Goal: Task Accomplishment & Management: Manage account settings

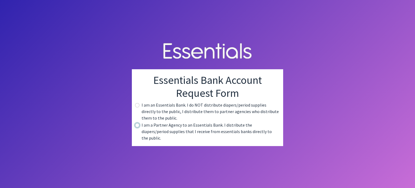
click at [137, 127] on input "radio" at bounding box center [137, 125] width 4 height 4
radio input "true"
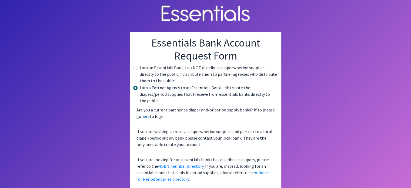
click at [147, 114] on link "here" at bounding box center [145, 116] width 8 height 5
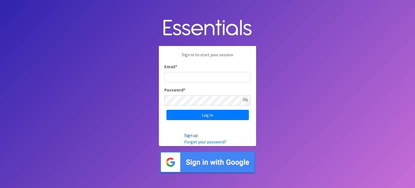
click at [193, 135] on link "Sign up" at bounding box center [191, 135] width 14 height 5
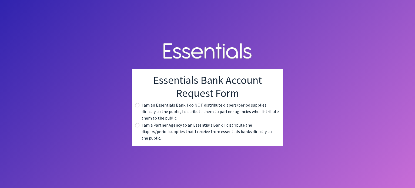
click at [171, 133] on label "I am a Partner Agency to an Essentials Bank. I distribute the diapers/period su…" at bounding box center [210, 131] width 137 height 19
click at [139, 127] on input "radio" at bounding box center [137, 125] width 4 height 4
radio input "true"
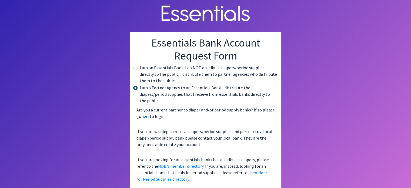
click at [146, 114] on link "here" at bounding box center [145, 116] width 8 height 5
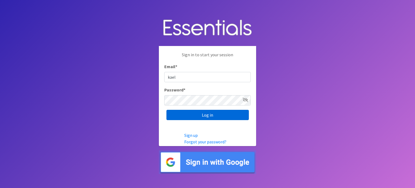
type input "kaela.virgil@spart6.org"
click at [167, 110] on input "Log in" at bounding box center [208, 115] width 82 height 10
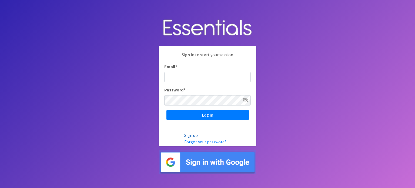
click at [191, 134] on link "Sign up" at bounding box center [191, 135] width 14 height 5
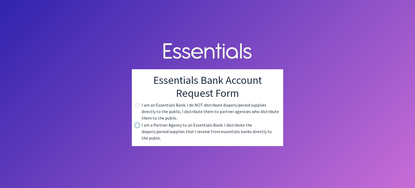
click at [138, 127] on input "radio" at bounding box center [137, 125] width 4 height 4
radio input "true"
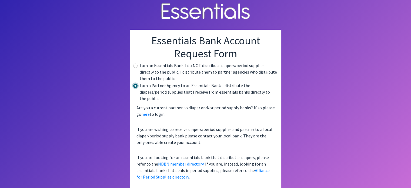
scroll to position [3, 0]
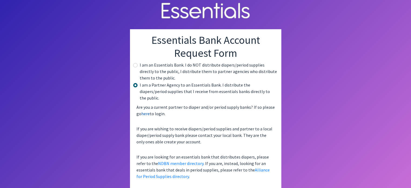
click at [146, 111] on link "here" at bounding box center [145, 113] width 8 height 5
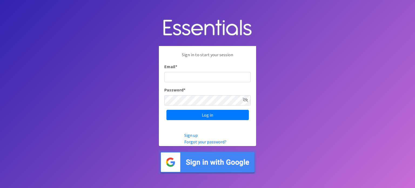
click at [216, 159] on img at bounding box center [207, 162] width 97 height 24
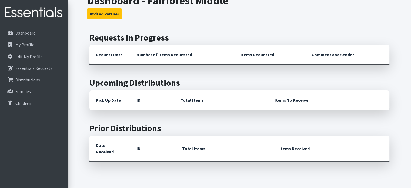
scroll to position [135, 0]
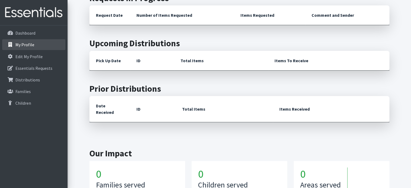
click at [21, 44] on p "My Profile" at bounding box center [24, 44] width 19 height 5
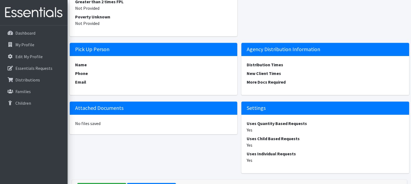
scroll to position [459, 0]
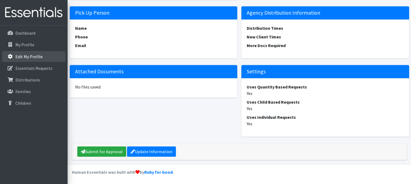
click at [25, 52] on link "Edit My Profile" at bounding box center [33, 56] width 63 height 11
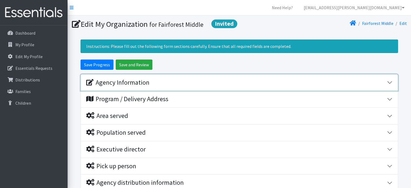
click at [163, 82] on div "Agency Information" at bounding box center [236, 83] width 301 height 8
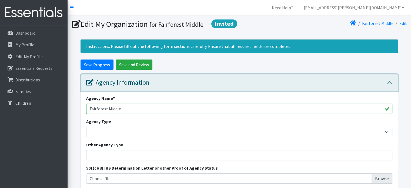
click at [163, 82] on div "Agency Information" at bounding box center [236, 83] width 301 height 8
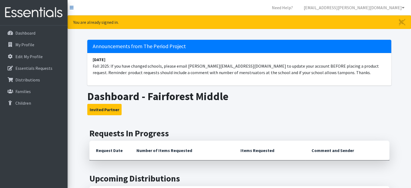
click at [72, 8] on icon at bounding box center [72, 7] width 4 height 4
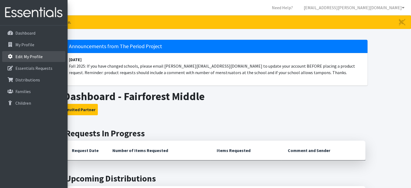
click at [15, 57] on p "Edit My Profile" at bounding box center [15, 56] width 0 height 6
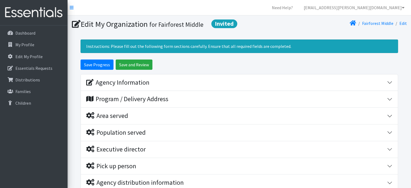
click at [107, 24] on h1 "Edit My Organization Invited for Fairforest Middle" at bounding box center [155, 23] width 166 height 9
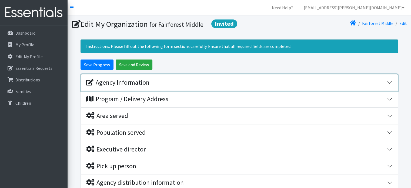
click at [139, 80] on div "Agency Information" at bounding box center [117, 83] width 63 height 8
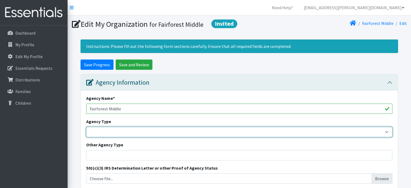
click at [124, 130] on select "Basic Needs Bank Career technical training Child abuse resource center Church o…" at bounding box center [239, 132] width 306 height 10
select select "ms"
click at [86, 127] on select "Basic Needs Bank Career technical training Child abuse resource center Church o…" at bounding box center [239, 132] width 306 height 10
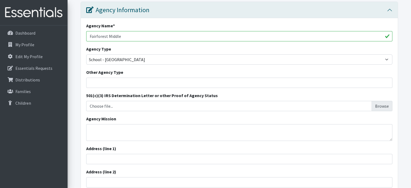
scroll to position [81, 0]
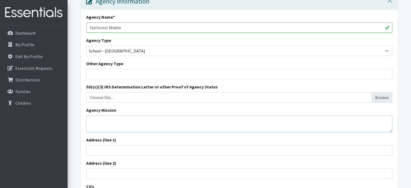
click at [115, 121] on textarea "Agency Mission" at bounding box center [239, 123] width 306 height 17
paste textarea "Fairforest Middle School ensures the highest quality education for its diverse …"
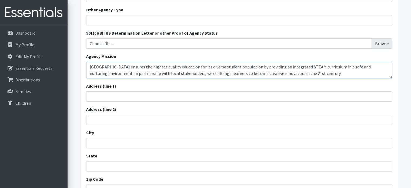
scroll to position [135, 0]
type textarea "Fairforest Middle School ensures the highest quality education for its diverse …"
click at [138, 95] on input "Address (line 1)" at bounding box center [239, 96] width 306 height 10
type input "150 Lincoln School Rd"
type input "Spartanburg"
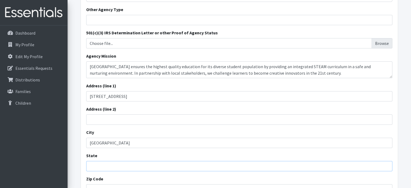
type input "South Carolina"
type input "29301"
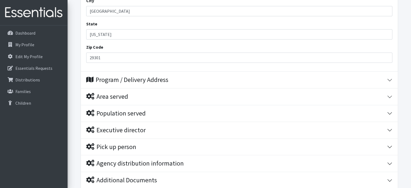
scroll to position [270, 0]
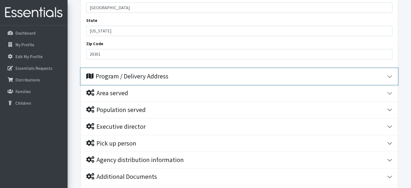
click at [117, 78] on div "Program / Delivery Address" at bounding box center [127, 76] width 82 height 8
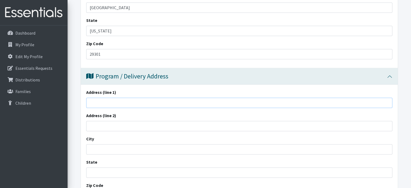
click at [123, 103] on input "Address (line 1)" at bounding box center [239, 103] width 306 height 10
type input "150 Lincoln School Rd"
type input "Spartanburg"
type input "South Carolina"
type input "29301"
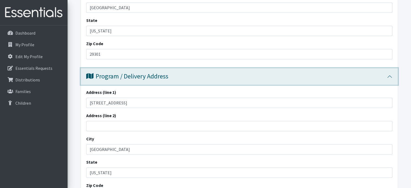
click at [390, 75] on button "Program / Delivery Address" at bounding box center [239, 76] width 317 height 16
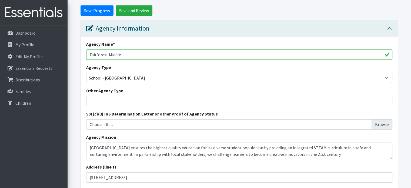
scroll to position [54, 0]
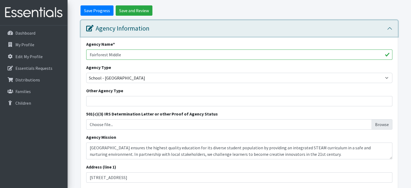
click at [391, 28] on button "Agency Information" at bounding box center [239, 28] width 317 height 16
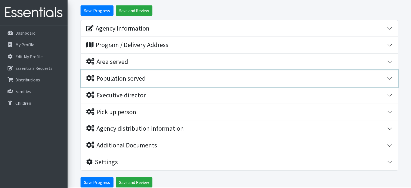
click at [146, 79] on div "Population served" at bounding box center [116, 79] width 60 height 8
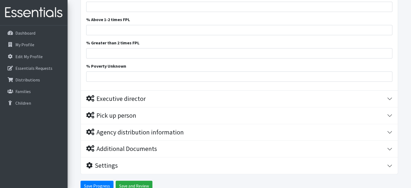
scroll to position [483, 0]
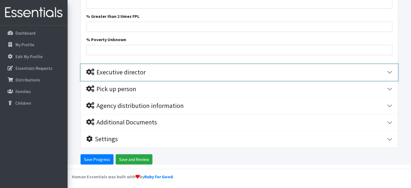
click at [152, 72] on div "Executive director" at bounding box center [236, 72] width 301 height 8
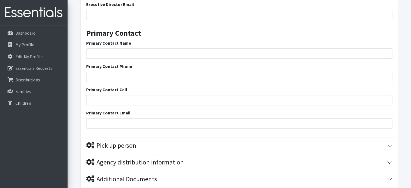
scroll to position [616, 0]
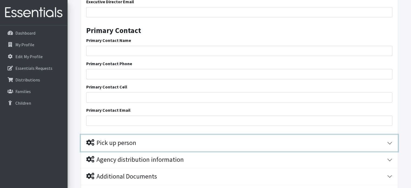
click at [143, 140] on div "Pick up person" at bounding box center [236, 143] width 301 height 8
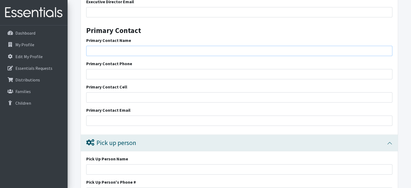
click at [113, 49] on input "Primary Contact Name" at bounding box center [239, 51] width 306 height 10
type input "[PERSON_NAME], RN"
type input "[PHONE_NUMBER]"
click at [114, 117] on input "Primary Contact Email" at bounding box center [239, 120] width 306 height 10
type input "[EMAIL_ADDRESS][PERSON_NAME][DOMAIN_NAME]"
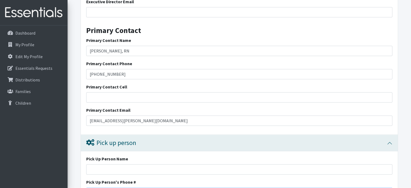
type input "8645761270"
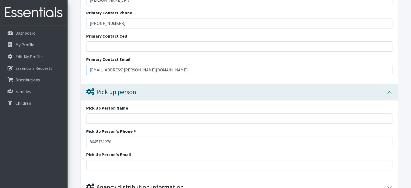
scroll to position [670, 0]
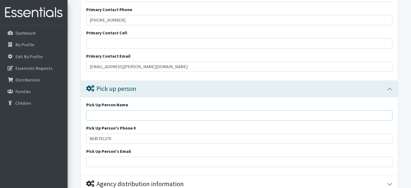
click at [127, 118] on input "Pick Up Person Name" at bounding box center [239, 115] width 306 height 10
type input "[PERSON_NAME], RN"
click at [128, 160] on input "Pick Up Person's Email" at bounding box center [239, 162] width 306 height 10
type input "[EMAIL_ADDRESS][PERSON_NAME][DOMAIN_NAME]"
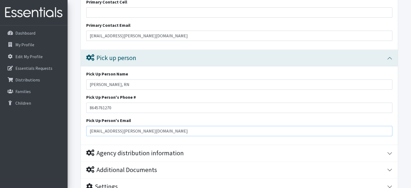
scroll to position [697, 0]
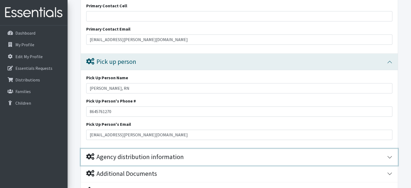
click at [182, 158] on div "Agency distribution information" at bounding box center [135, 157] width 98 height 8
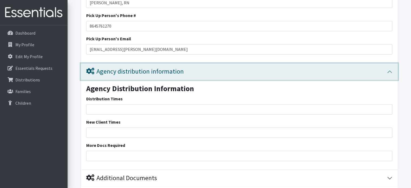
scroll to position [806, 0]
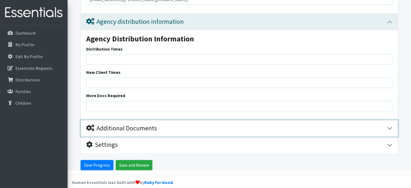
click at [148, 133] on button "Additional Documents" at bounding box center [239, 128] width 317 height 16
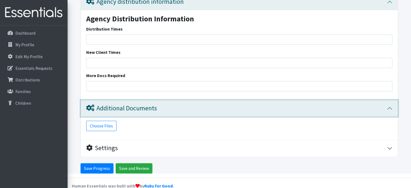
scroll to position [856, 0]
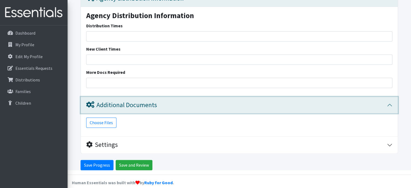
click at [148, 105] on div "Additional Documents" at bounding box center [121, 105] width 71 height 8
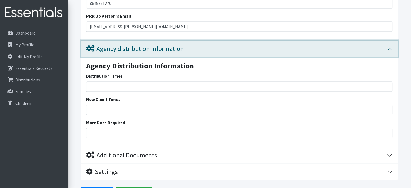
click at [158, 49] on div "Agency distribution information" at bounding box center [135, 49] width 98 height 8
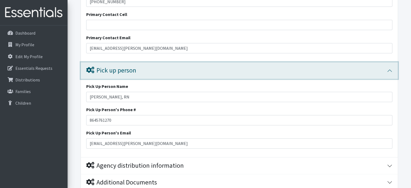
click at [141, 72] on div "Pick up person" at bounding box center [236, 71] width 301 height 8
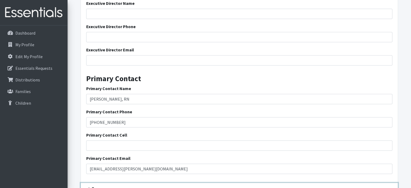
scroll to position [535, 0]
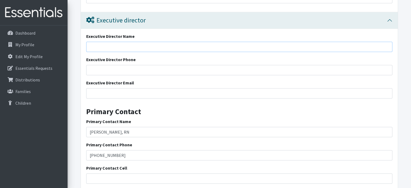
click at [130, 48] on input "Executive Director Name" at bounding box center [239, 47] width 306 height 10
type input "Darrel Belgrave"
type input "8645761270"
type input "29301"
type input "[EMAIL_ADDRESS][PERSON_NAME][DOMAIN_NAME]"
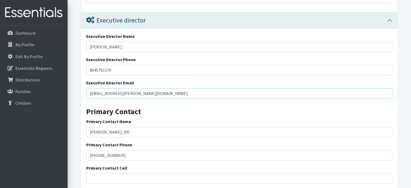
drag, startPoint x: 144, startPoint y: 92, endPoint x: 81, endPoint y: 93, distance: 63.0
click at [81, 93] on div "Executive Director Name Darrel Belgrave Executive Director Phone 8645761270 Exe…" at bounding box center [239, 122] width 317 height 187
click at [100, 46] on input "Darrel Belgrave" at bounding box center [239, 47] width 306 height 10
type input "Darrell Belgrave"
click at [154, 90] on input "Executive Director Email" at bounding box center [239, 93] width 306 height 10
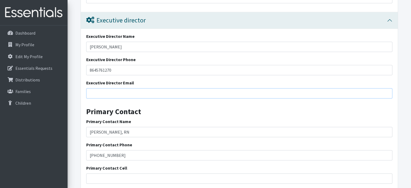
paste input "[EMAIL_ADDRESS][DOMAIN_NAME]"
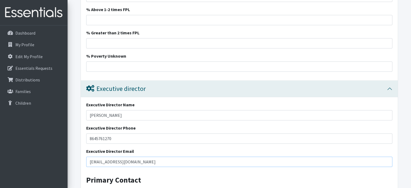
scroll to position [454, 0]
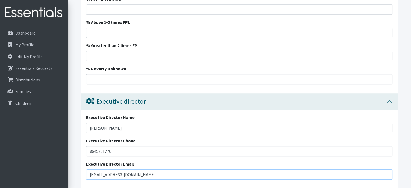
type input "[EMAIL_ADDRESS][DOMAIN_NAME]"
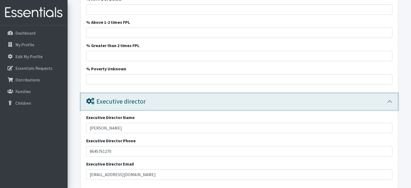
click at [116, 100] on div "Executive director" at bounding box center [116, 102] width 60 height 8
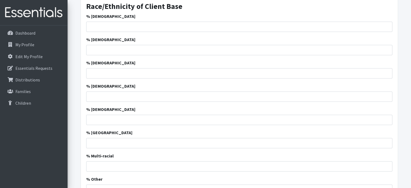
scroll to position [210, 0]
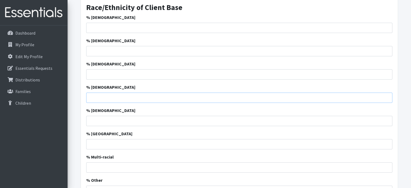
click at [127, 97] on input "% [DEMOGRAPHIC_DATA]" at bounding box center [239, 98] width 306 height 10
click at [114, 96] on input "% [DEMOGRAPHIC_DATA]" at bounding box center [239, 98] width 306 height 10
type input "2"
click at [266, 88] on div "% Asian 2" at bounding box center [239, 93] width 306 height 19
click at [112, 27] on input "% [DEMOGRAPHIC_DATA]" at bounding box center [239, 28] width 306 height 10
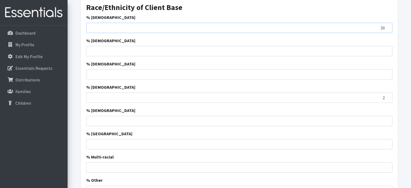
type input "30"
click at [75, 53] on form "Save Progress Save and Review Agency Information Agency Name * Fairforest Middl…" at bounding box center [240, 143] width 344 height 588
click at [109, 75] on input "% [DEMOGRAPHIC_DATA]" at bounding box center [239, 74] width 306 height 10
type input "31"
click at [199, 16] on div "% African American 30" at bounding box center [239, 23] width 306 height 19
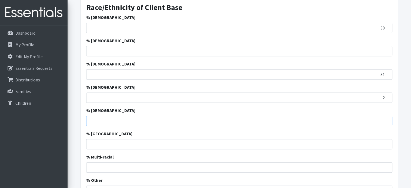
click at [123, 121] on input "% [DEMOGRAPHIC_DATA]" at bounding box center [239, 121] width 306 height 10
type input "2"
click at [404, 38] on form "Save Progress Save and Review Agency Information Agency Name * Fairforest Middl…" at bounding box center [240, 143] width 344 height 588
click at [108, 170] on input "% Multi-racial" at bounding box center [239, 167] width 306 height 10
type input "4"
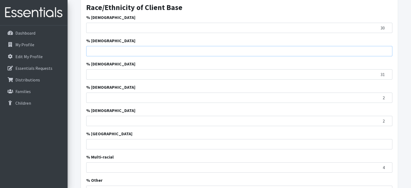
click at [363, 50] on input "% [DEMOGRAPHIC_DATA]" at bounding box center [239, 51] width 306 height 10
type input "31"
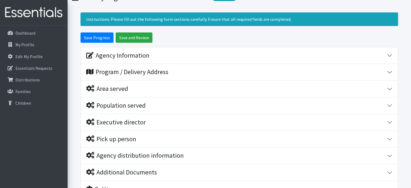
scroll to position [54, 0]
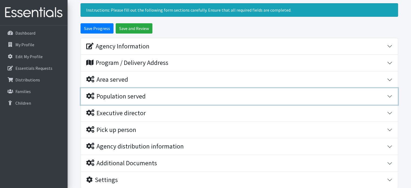
click at [150, 96] on div "Population served" at bounding box center [236, 97] width 301 height 8
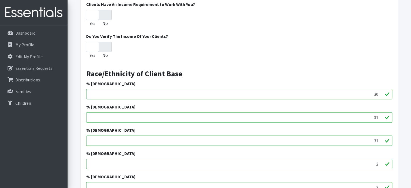
scroll to position [162, 0]
click at [110, 13] on input "No" at bounding box center [105, 14] width 13 height 10
radio input "true"
click at [104, 45] on input "No" at bounding box center [105, 46] width 13 height 10
radio input "true"
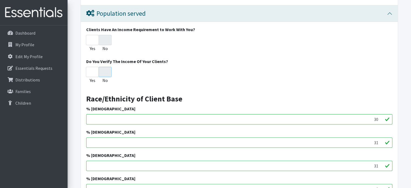
scroll to position [108, 0]
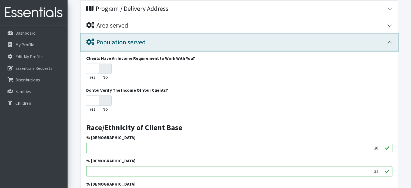
click at [389, 39] on button "Population served" at bounding box center [239, 42] width 317 height 16
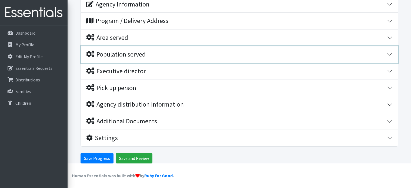
scroll to position [95, 0]
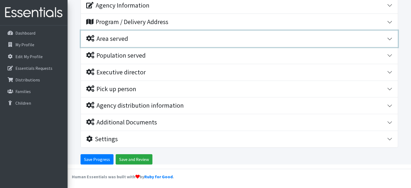
click at [140, 35] on div "Area served" at bounding box center [236, 39] width 301 height 8
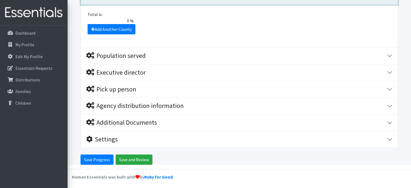
scroll to position [110, 0]
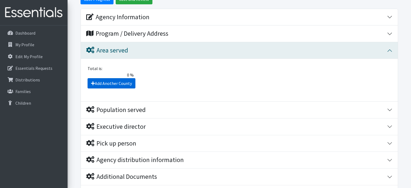
click at [116, 84] on link "Add Another County" at bounding box center [112, 83] width 48 height 10
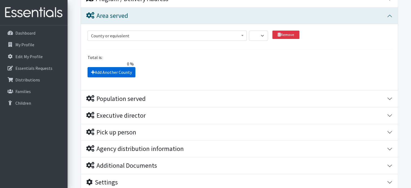
scroll to position [148, 0]
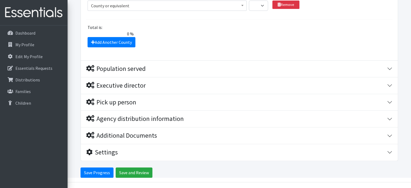
click at [136, 6] on span "County or equivalent" at bounding box center [167, 6] width 153 height 8
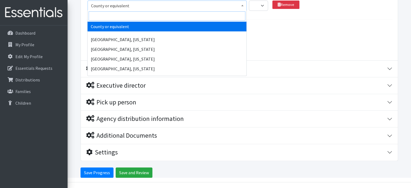
click at [128, 16] on input "search" at bounding box center [167, 15] width 157 height 9
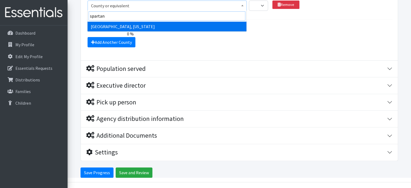
type input "spartan"
select select "2720"
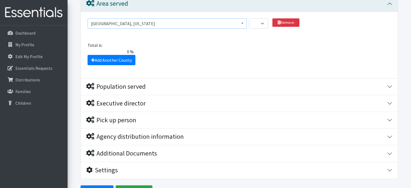
scroll to position [121, 0]
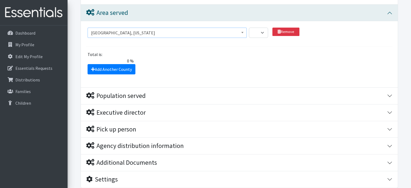
click at [214, 71] on div "Add Another County" at bounding box center [239, 69] width 311 height 10
click at [254, 34] on select "1 2 3 4 5 6 7 8 9 10 11 12 13 14 15 16 17 18 19 20 21 22 23 24 25 26 27 28 29 3…" at bounding box center [258, 33] width 19 height 10
select select "100"
click at [249, 28] on select "1 2 3 4 5 6 7 8 9 10 11 12 13 14 15 16 17 18 19 20 21 22 23 24 25 26 27 28 29 3…" at bounding box center [258, 33] width 19 height 10
click at [298, 56] on div "Total is:" at bounding box center [239, 54] width 311 height 6
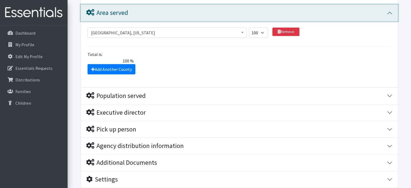
click at [390, 11] on button "Area served" at bounding box center [239, 13] width 317 height 16
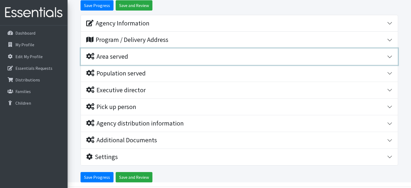
scroll to position [68, 0]
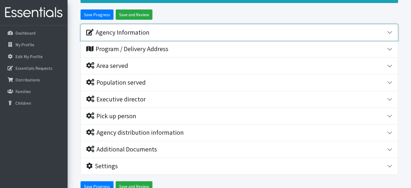
click at [147, 34] on div "Agency Information" at bounding box center [117, 33] width 63 height 8
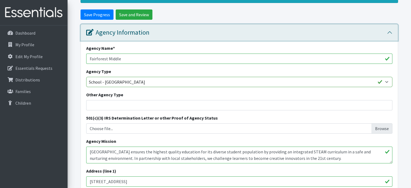
click at [150, 35] on div "Agency Information" at bounding box center [236, 33] width 301 height 8
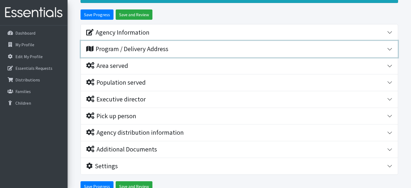
click at [149, 49] on div "Program / Delivery Address" at bounding box center [127, 49] width 82 height 8
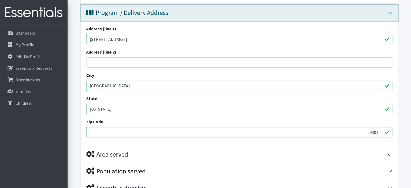
scroll to position [95, 0]
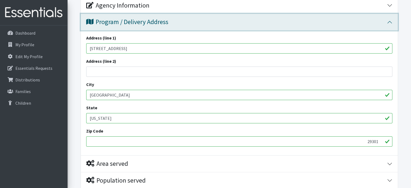
click at [153, 22] on div "Program / Delivery Address" at bounding box center [127, 22] width 82 height 8
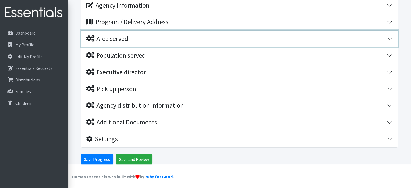
click at [140, 41] on div "Area served" at bounding box center [236, 39] width 301 height 8
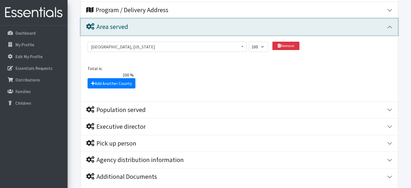
click at [140, 28] on div "Area served" at bounding box center [236, 27] width 301 height 8
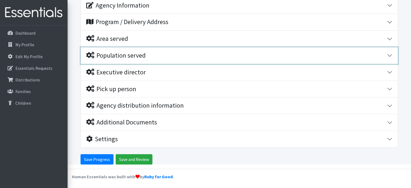
click at [140, 58] on div "Population served" at bounding box center [116, 56] width 60 height 8
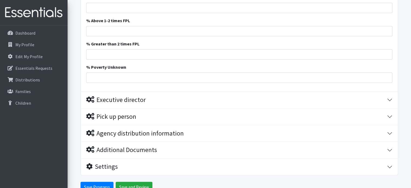
scroll to position [474, 0]
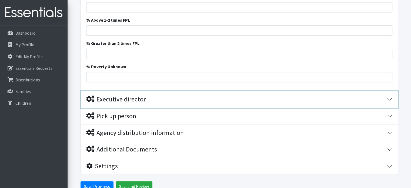
click at [154, 101] on div "Executive director" at bounding box center [236, 99] width 301 height 8
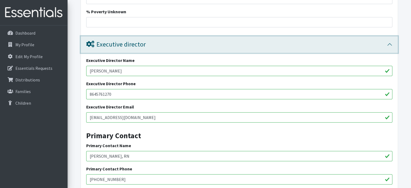
scroll to position [526, 0]
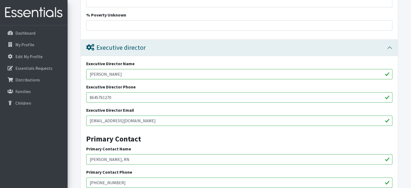
click at [129, 75] on input "Darrell Belgrave" at bounding box center [239, 74] width 306 height 10
type input "Darrell Belgrave, Principal"
click at [97, 98] on input "8645761270" at bounding box center [239, 97] width 306 height 10
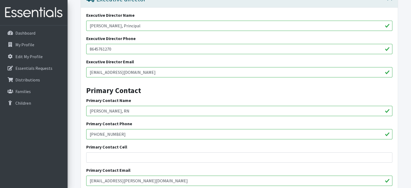
scroll to position [553, 0]
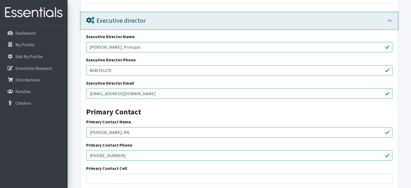
click at [124, 21] on div "Executive director" at bounding box center [116, 21] width 60 height 8
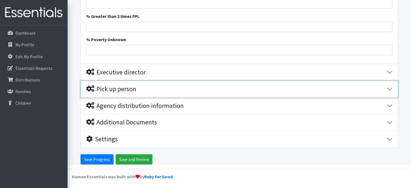
click at [124, 89] on div "Pick up person" at bounding box center [111, 89] width 50 height 8
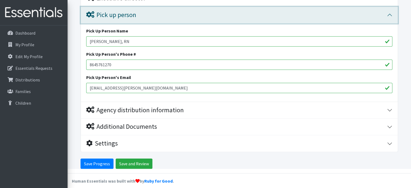
scroll to position [579, 0]
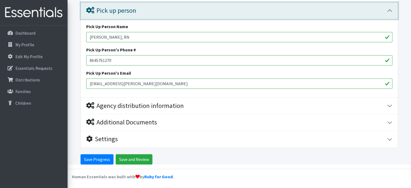
click at [120, 7] on div "Pick up person" at bounding box center [111, 11] width 50 height 8
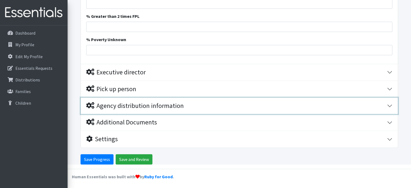
click at [140, 106] on div "Agency distribution information" at bounding box center [135, 106] width 98 height 8
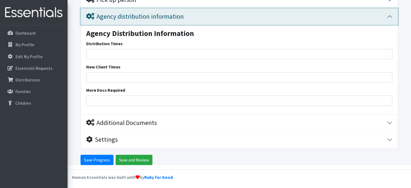
scroll to position [591, 0]
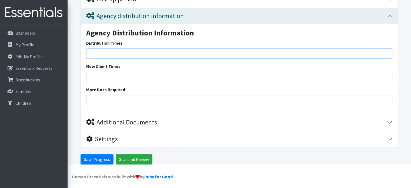
click at [128, 55] on input "Distribution Times" at bounding box center [239, 53] width 306 height 10
type input "7:10-3:10"
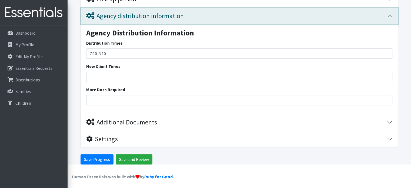
click at [117, 14] on div "Agency distribution information" at bounding box center [135, 16] width 98 height 8
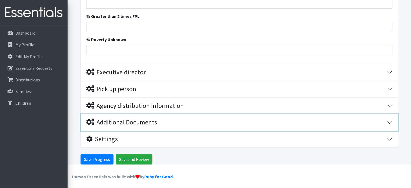
click at [129, 124] on div "Additional Documents" at bounding box center [121, 122] width 71 height 8
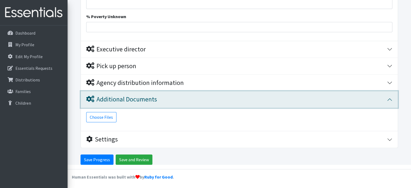
click at [133, 103] on div "Additional Documents" at bounding box center [121, 99] width 71 height 8
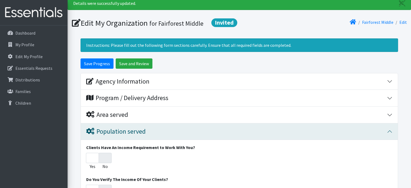
scroll to position [0, 0]
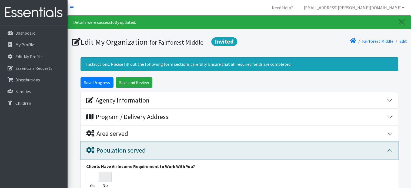
click at [144, 153] on div "Population served" at bounding box center [116, 151] width 60 height 8
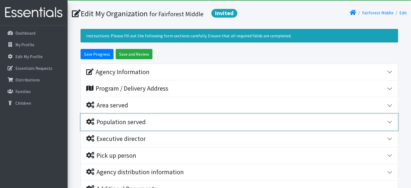
scroll to position [54, 0]
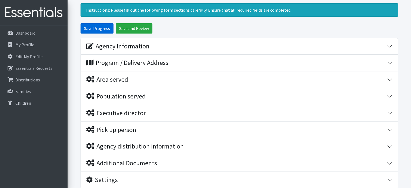
click at [104, 28] on input "Save Progress" at bounding box center [97, 28] width 33 height 10
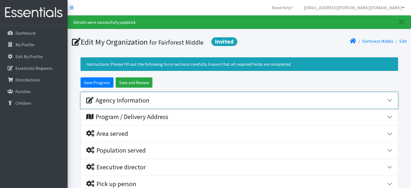
click at [165, 100] on div "Agency Information" at bounding box center [236, 101] width 301 height 8
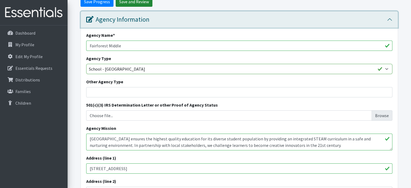
scroll to position [54, 0]
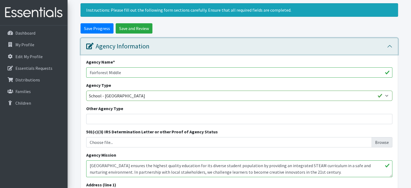
click at [121, 47] on div "Agency Information" at bounding box center [117, 46] width 63 height 8
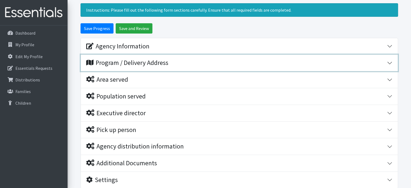
click at [119, 65] on div "Program / Delivery Address" at bounding box center [127, 63] width 82 height 8
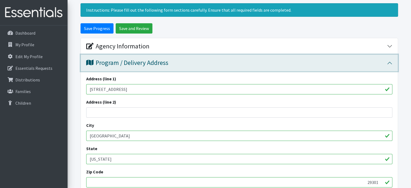
scroll to position [81, 0]
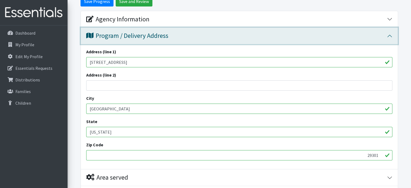
click at [124, 35] on div "Program / Delivery Address" at bounding box center [127, 36] width 82 height 8
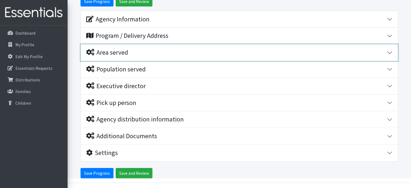
click at [128, 49] on div "Area served" at bounding box center [107, 53] width 42 height 8
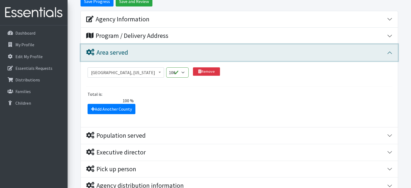
click at [131, 53] on div "Area served" at bounding box center [236, 53] width 301 height 8
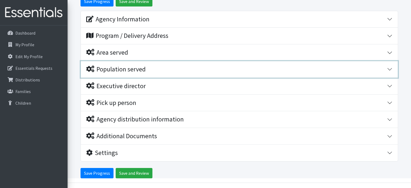
click at [135, 68] on div "Population served" at bounding box center [116, 69] width 60 height 8
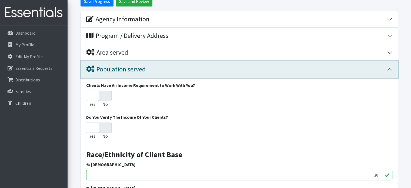
click at [140, 68] on div "Population served" at bounding box center [116, 69] width 60 height 8
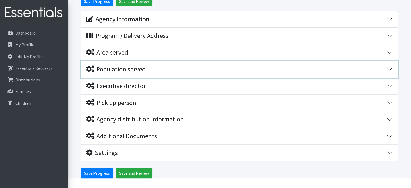
click at [140, 68] on div "Population served" at bounding box center [116, 69] width 60 height 8
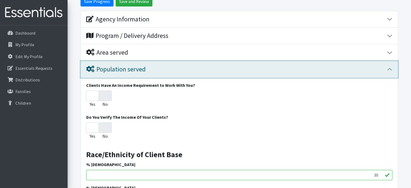
click at [137, 72] on div "Population served" at bounding box center [116, 69] width 60 height 8
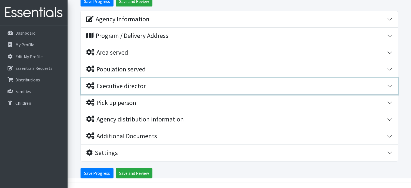
click at [140, 85] on div "Executive director" at bounding box center [116, 86] width 60 height 8
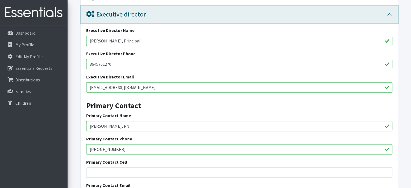
scroll to position [162, 0]
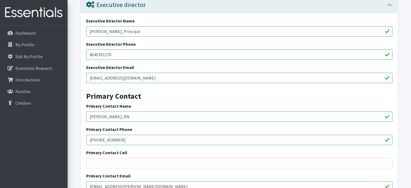
click at [95, 54] on input "8645761270" at bounding box center [239, 54] width 306 height 10
click at [105, 54] on input "864-5761270" at bounding box center [239, 54] width 306 height 10
type input "[PHONE_NUMBER]"
click at [167, 92] on h3 "Primary Contact" at bounding box center [239, 94] width 306 height 14
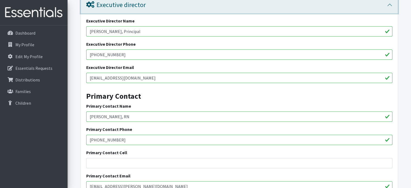
click at [126, 7] on div "Executive director" at bounding box center [116, 5] width 60 height 8
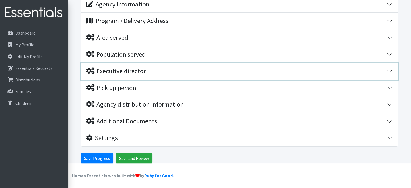
scroll to position [95, 0]
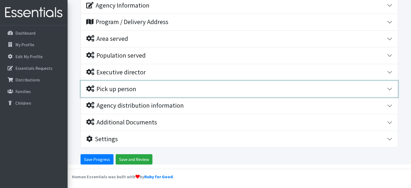
click at [176, 89] on div "Pick up person" at bounding box center [236, 89] width 301 height 8
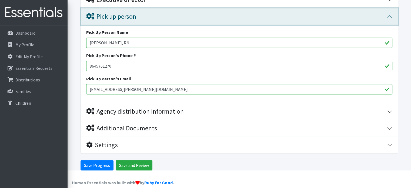
scroll to position [173, 0]
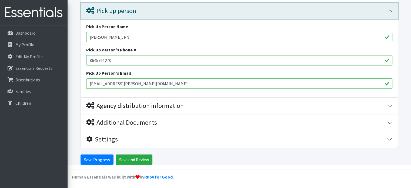
click at [166, 13] on div "Pick up person" at bounding box center [236, 11] width 301 height 8
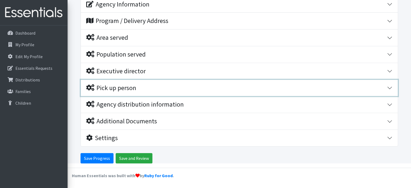
scroll to position [95, 0]
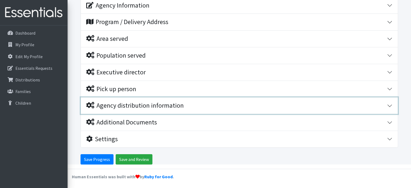
click at [173, 108] on div "Agency distribution information" at bounding box center [135, 106] width 98 height 8
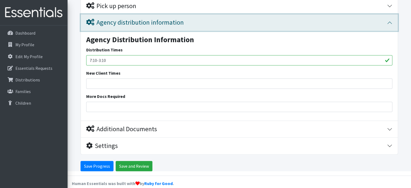
scroll to position [184, 0]
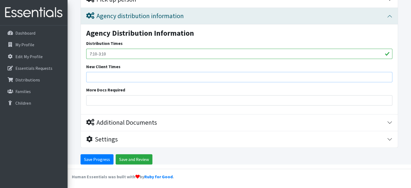
click at [158, 74] on input "New Client Times" at bounding box center [239, 77] width 306 height 10
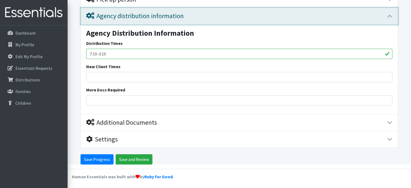
click at [155, 15] on div "Agency distribution information" at bounding box center [135, 16] width 98 height 8
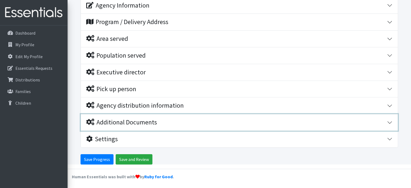
click at [135, 122] on div "Additional Documents" at bounding box center [121, 122] width 71 height 8
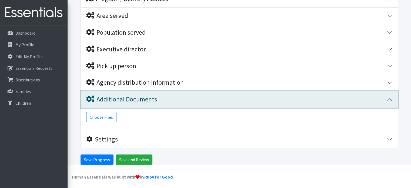
click at [150, 101] on div "Additional Documents" at bounding box center [121, 99] width 71 height 8
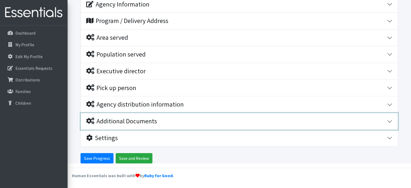
scroll to position [95, 0]
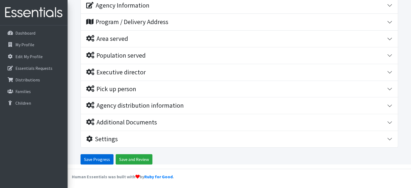
click at [104, 159] on input "Save Progress" at bounding box center [97, 159] width 33 height 10
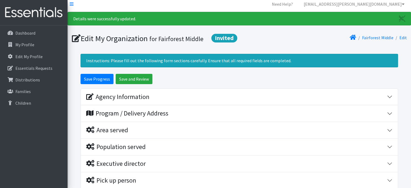
scroll to position [27, 0]
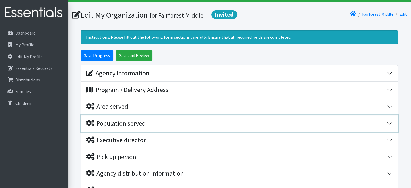
click at [138, 123] on div "Population served" at bounding box center [116, 124] width 60 height 8
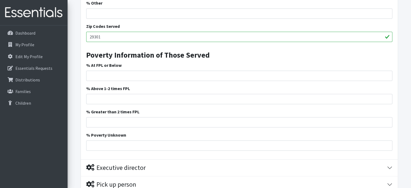
scroll to position [406, 0]
click at [119, 75] on input "% At FPL or Below" at bounding box center [239, 75] width 306 height 10
click at [94, 74] on input "% At FPL or Below" at bounding box center [239, 75] width 306 height 10
type input "79.41"
click at [334, 147] on input "% Poverty Unknown" at bounding box center [239, 145] width 306 height 10
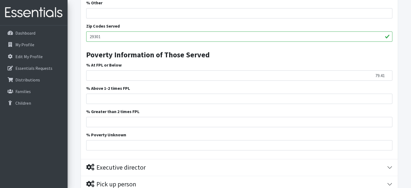
click at [371, 49] on h3 "Poverty Information of Those Served" at bounding box center [239, 53] width 306 height 14
click at [172, 144] on input "% Poverty Unknown" at bounding box center [239, 145] width 306 height 10
type input "20.59"
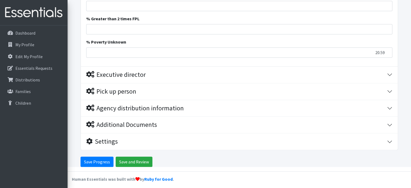
scroll to position [501, 0]
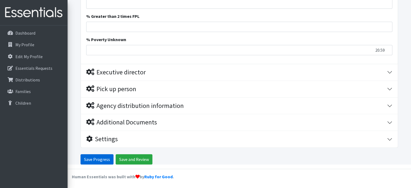
click at [102, 159] on input "Save Progress" at bounding box center [97, 159] width 33 height 10
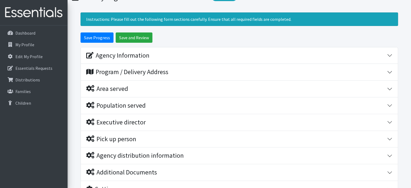
scroll to position [95, 0]
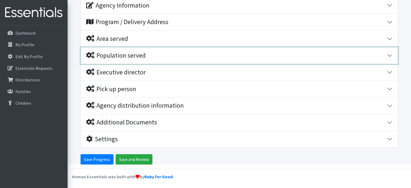
click at [136, 55] on div "Population served" at bounding box center [116, 56] width 60 height 8
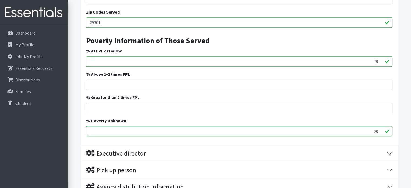
scroll to position [447, 0]
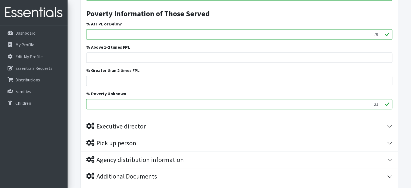
type input "21"
click at [381, 102] on input "21" at bounding box center [239, 104] width 306 height 10
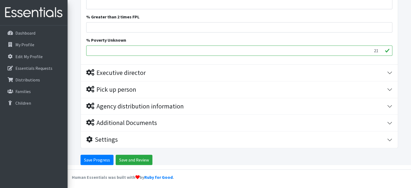
scroll to position [501, 0]
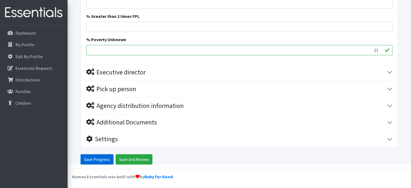
click at [93, 161] on input "Save Progress" at bounding box center [97, 159] width 33 height 10
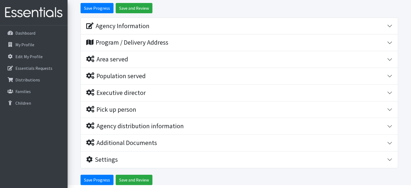
scroll to position [95, 0]
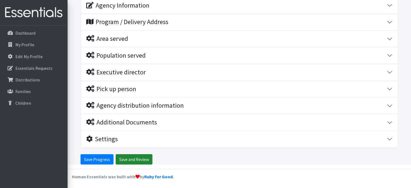
click at [137, 156] on input "Save and Review" at bounding box center [134, 159] width 37 height 10
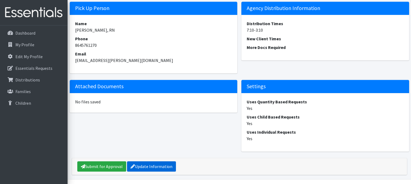
scroll to position [548, 0]
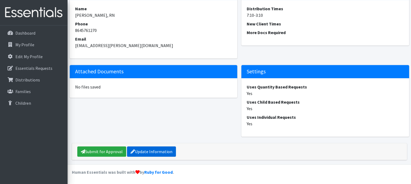
click at [152, 154] on link "Update Information" at bounding box center [151, 151] width 49 height 10
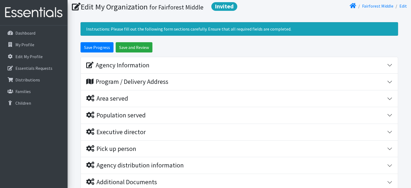
scroll to position [27, 0]
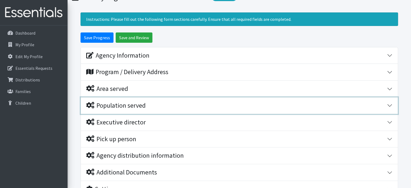
click at [127, 103] on div "Population served" at bounding box center [116, 106] width 60 height 8
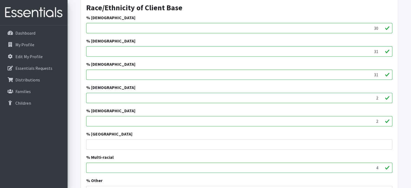
scroll to position [243, 0]
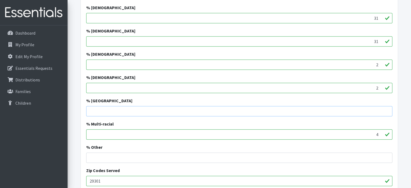
click at [317, 107] on input "% Pacific Island" at bounding box center [239, 111] width 306 height 10
type input "0"
click at [346, 98] on div "% Pacific Island 0" at bounding box center [239, 106] width 306 height 19
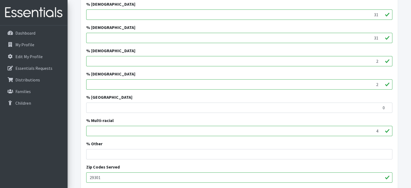
scroll to position [270, 0]
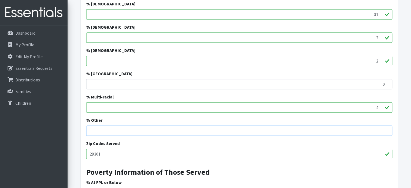
click at [351, 127] on input "% Other" at bounding box center [239, 131] width 306 height 10
type input "0"
click at [355, 166] on h3 "Poverty Information of Those Served" at bounding box center [239, 170] width 306 height 14
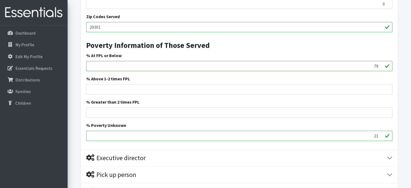
scroll to position [406, 0]
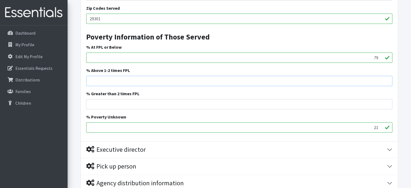
click at [360, 80] on input "% Above 1-2 times FPL" at bounding box center [239, 81] width 306 height 10
type input "0"
click at [361, 105] on input "% Greater than 2 times FPL" at bounding box center [239, 104] width 306 height 10
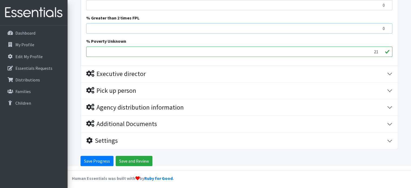
scroll to position [483, 0]
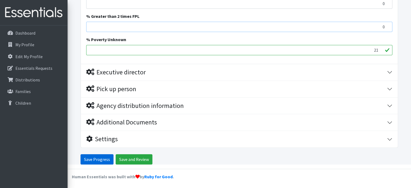
type input "0"
click at [96, 160] on input "Save Progress" at bounding box center [97, 159] width 33 height 10
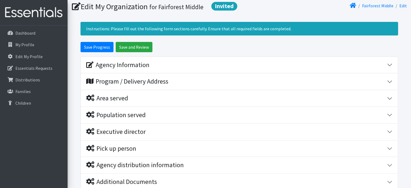
scroll to position [81, 0]
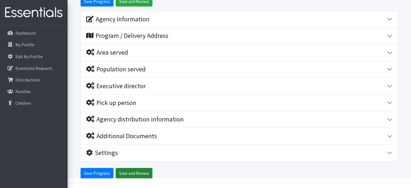
click at [133, 171] on input "Save and Review" at bounding box center [134, 173] width 37 height 10
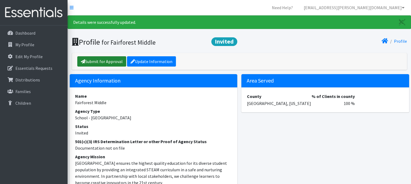
click at [111, 62] on link "Submit for Approval" at bounding box center [101, 61] width 49 height 10
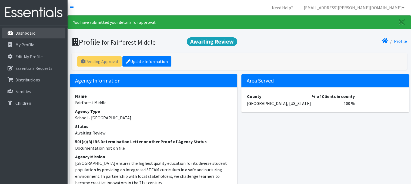
click at [24, 31] on p "Dashboard" at bounding box center [25, 32] width 20 height 5
